Goal: Information Seeking & Learning: Learn about a topic

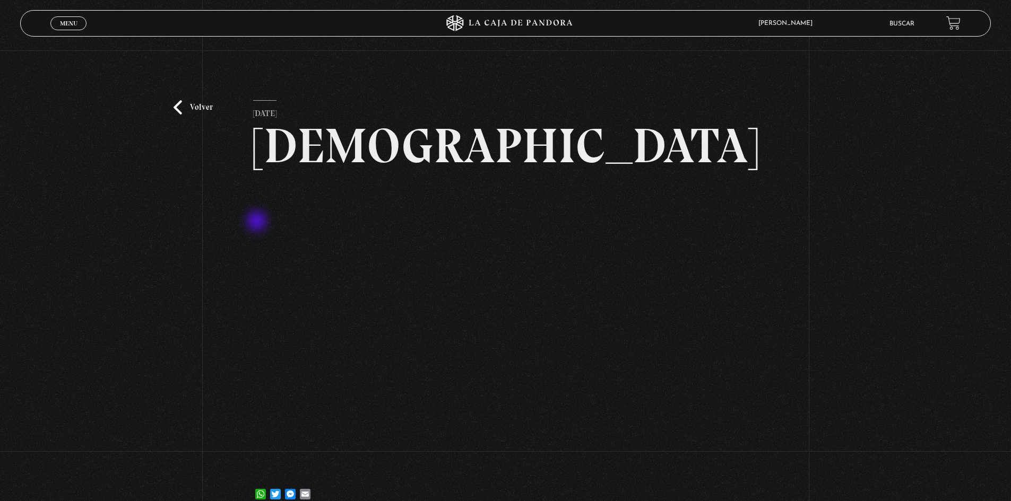
scroll to position [53, 0]
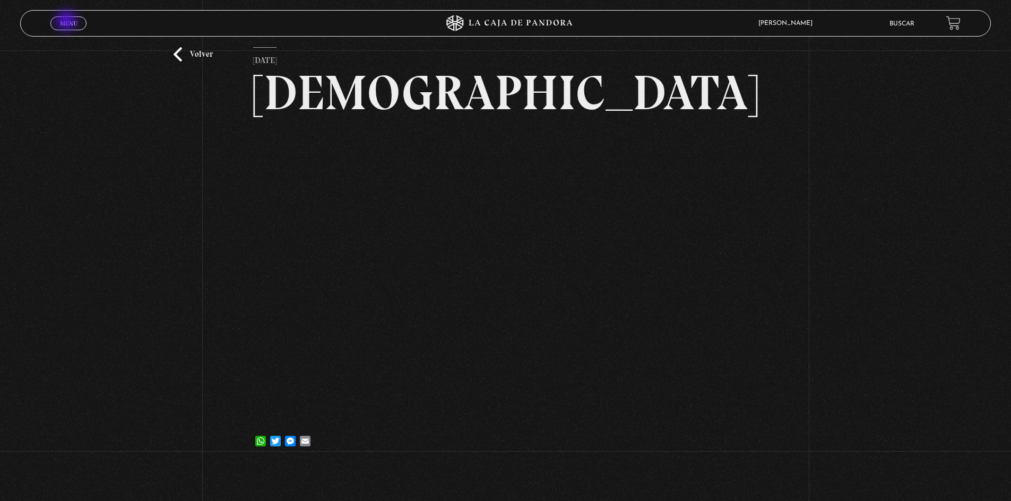
click at [67, 22] on span "Menu" at bounding box center [69, 23] width 18 height 6
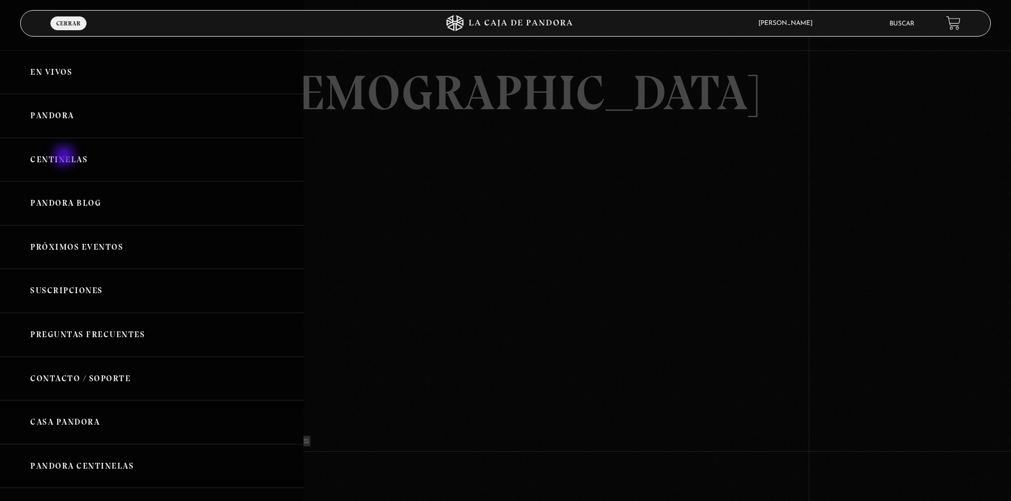
click at [65, 157] on link "Centinelas" at bounding box center [151, 160] width 303 height 44
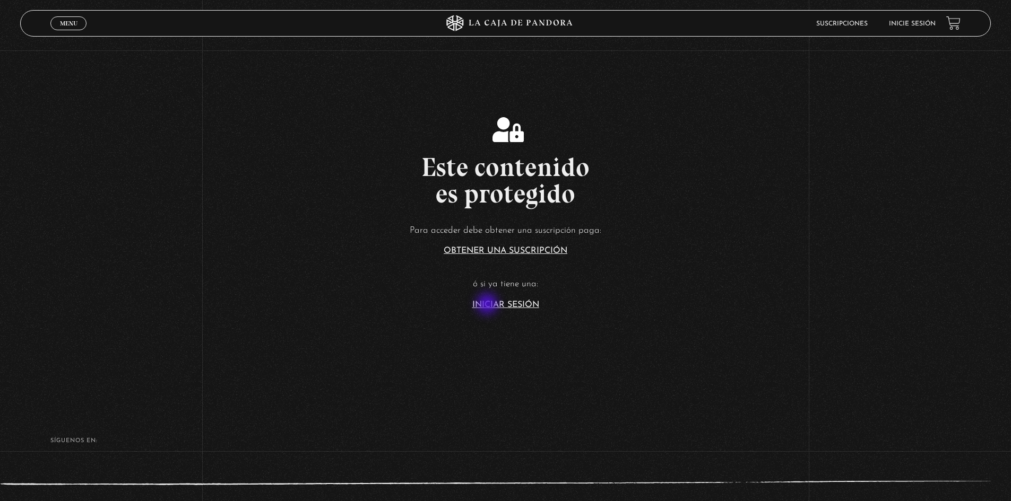
click at [488, 305] on link "Iniciar Sesión" at bounding box center [505, 305] width 67 height 8
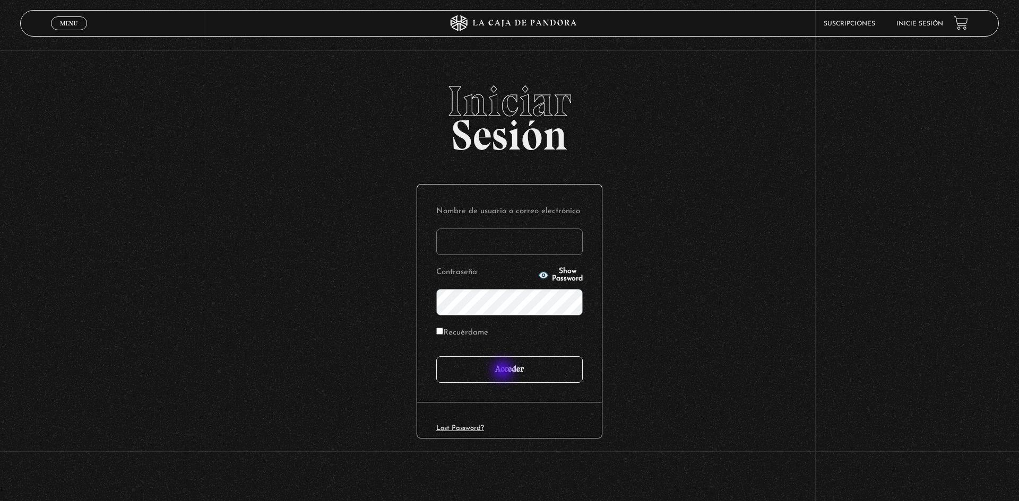
type input "Maripos@14"
click at [504, 370] on input "Acceder" at bounding box center [509, 370] width 146 height 27
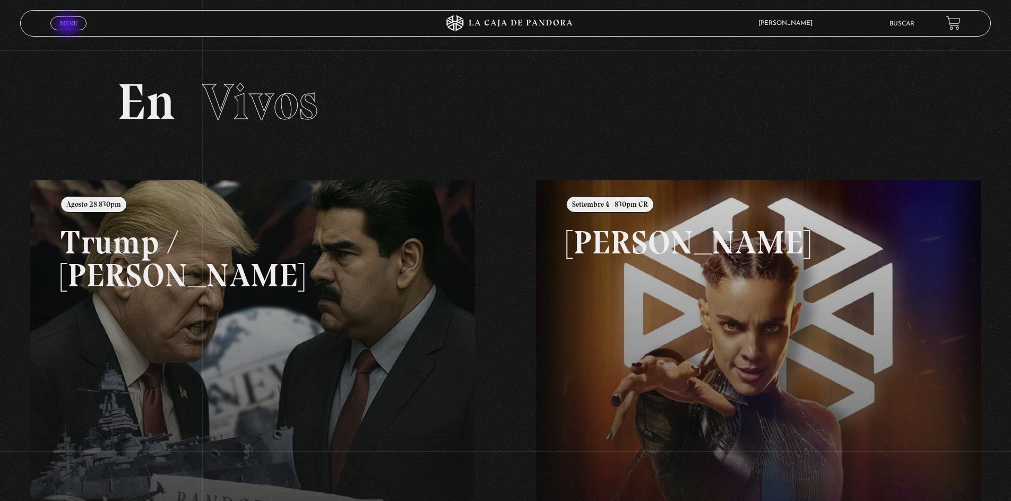
click at [68, 26] on span "Menu" at bounding box center [69, 23] width 18 height 6
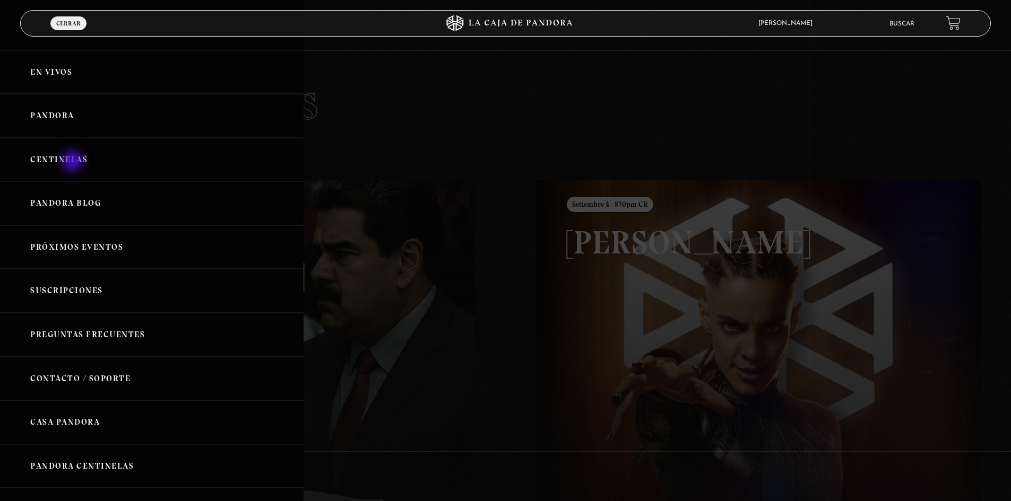
click at [74, 162] on link "Centinelas" at bounding box center [151, 160] width 303 height 44
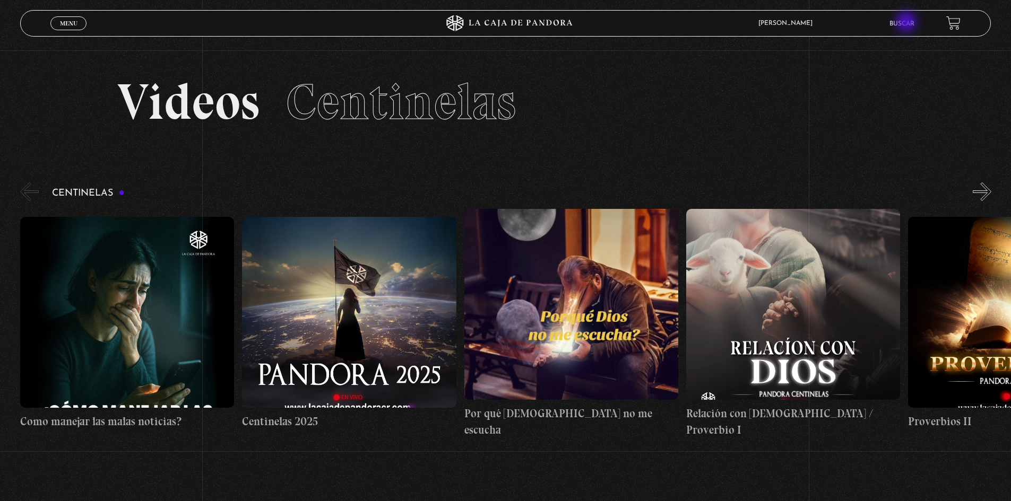
click at [907, 23] on link "Buscar" at bounding box center [901, 24] width 25 height 6
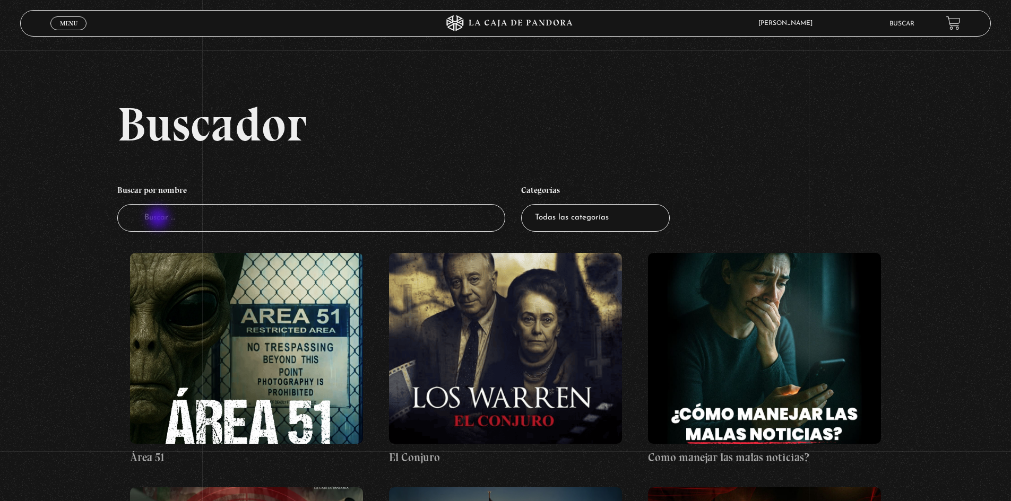
click at [159, 219] on input "Buscador" at bounding box center [311, 218] width 388 height 28
type input "new a"
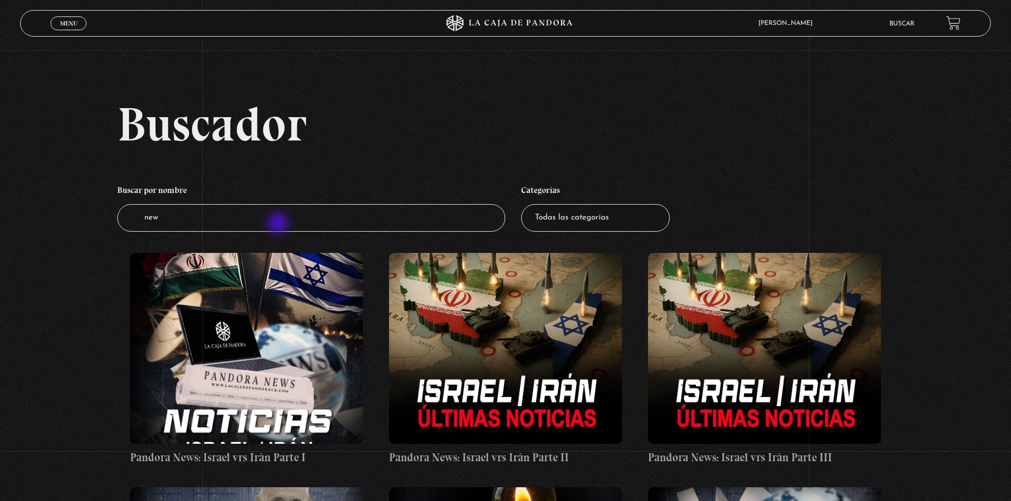
click at [279, 224] on input "new" at bounding box center [311, 218] width 388 height 28
type input "new age"
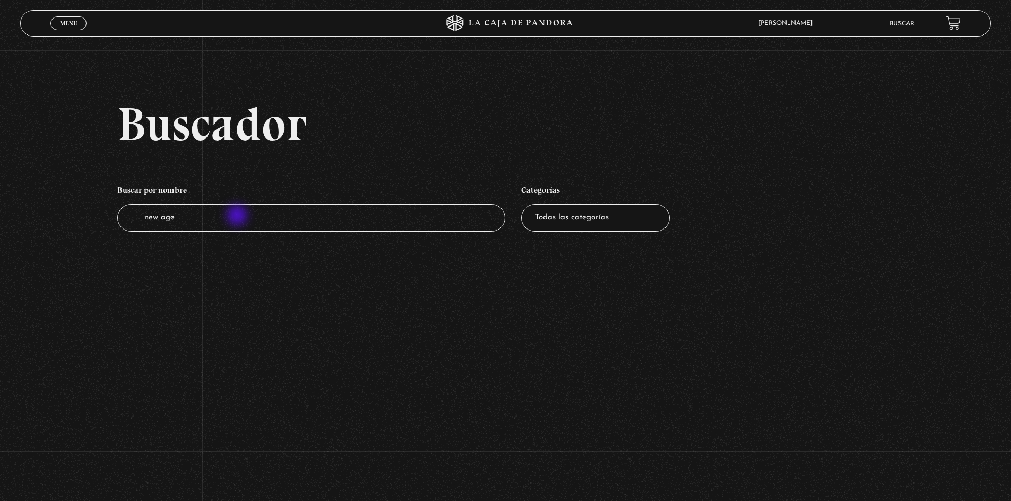
click at [238, 216] on input "new age" at bounding box center [311, 218] width 388 height 28
drag, startPoint x: 236, startPoint y: 216, endPoint x: 116, endPoint y: 216, distance: 120.4
click at [116, 216] on div "Buscador Buscar por nombre Buscador new age Categorías Todas las categorías 11:…" at bounding box center [505, 176] width 1011 height 153
type input "nu"
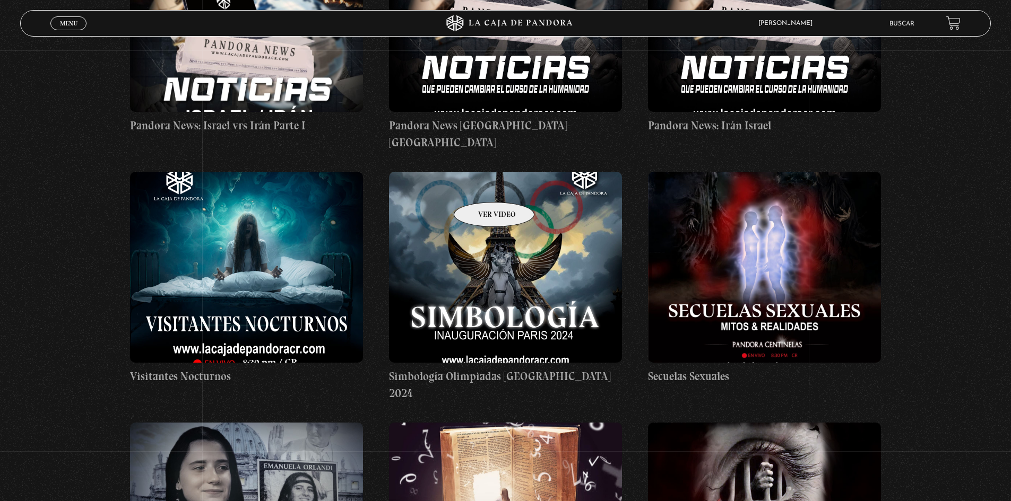
scroll to position [120, 0]
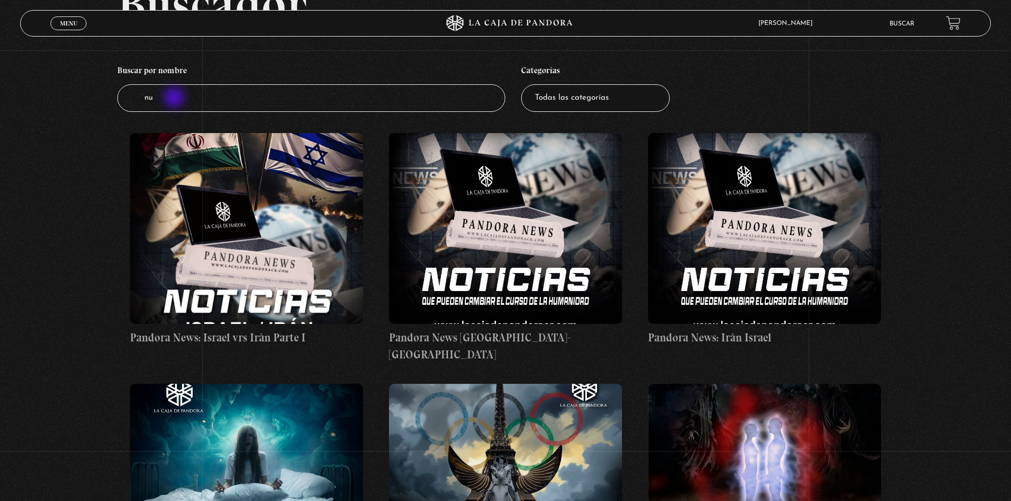
click at [175, 98] on input "nu" at bounding box center [311, 98] width 388 height 28
type input "nueva"
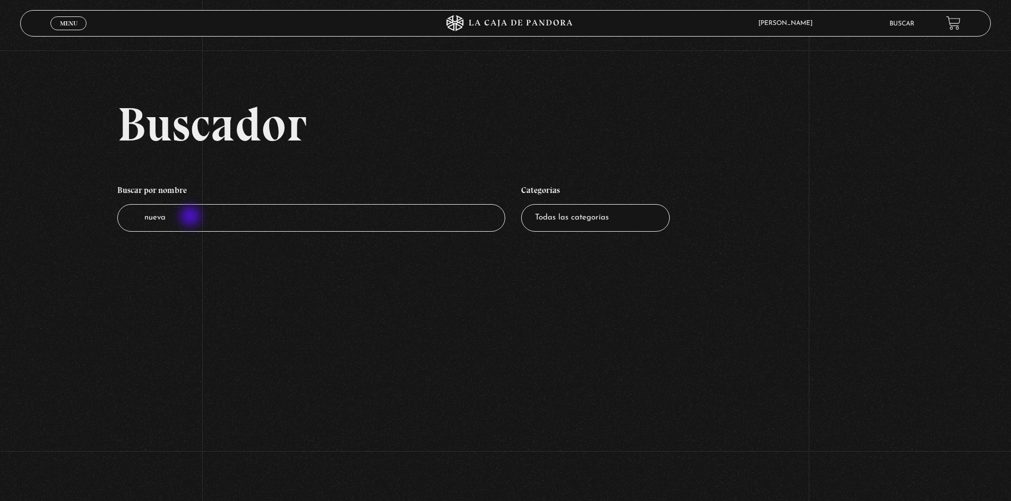
click at [192, 218] on input "nueva" at bounding box center [311, 218] width 388 height 28
drag, startPoint x: 189, startPoint y: 219, endPoint x: 123, endPoint y: 216, distance: 66.4
click at [123, 216] on input "nueva" at bounding box center [311, 218] width 388 height 28
type input "nu"
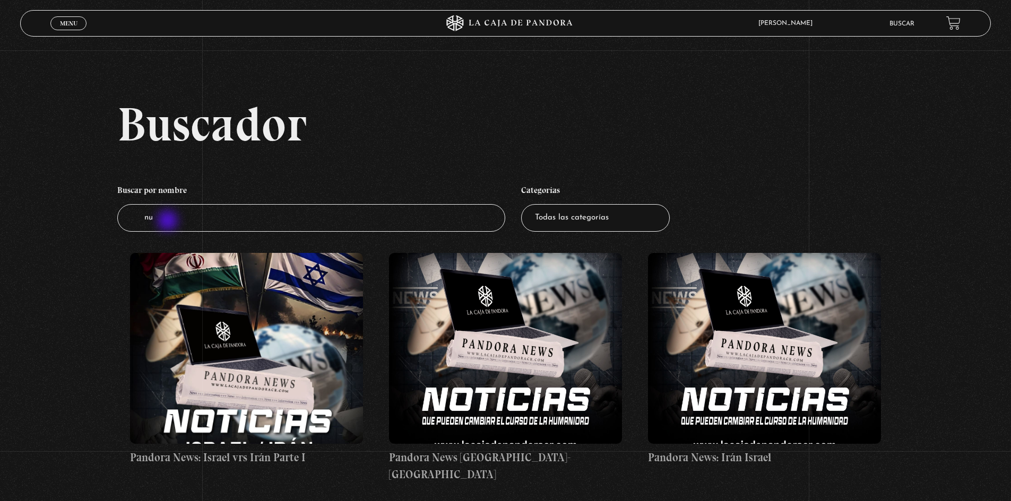
click at [169, 222] on input "nu" at bounding box center [311, 218] width 388 height 28
type input "n"
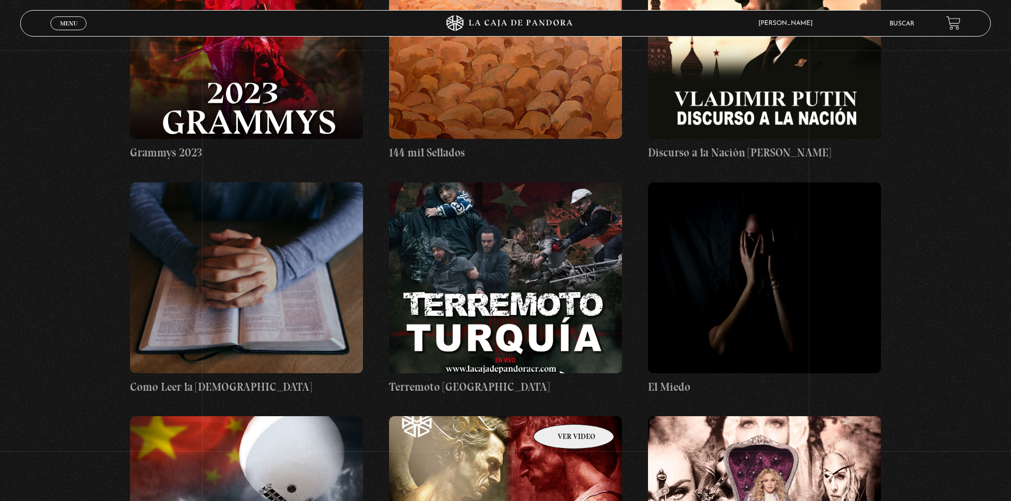
scroll to position [15068, 0]
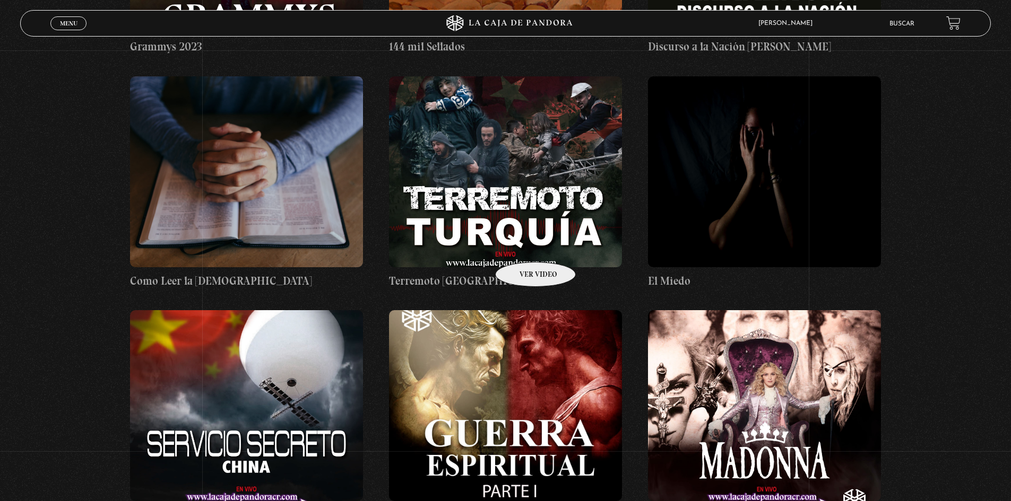
click at [522, 310] on figure at bounding box center [505, 405] width 233 height 191
